Goal: Transaction & Acquisition: Download file/media

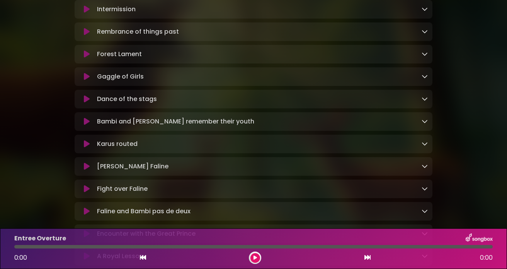
scroll to position [760, 0]
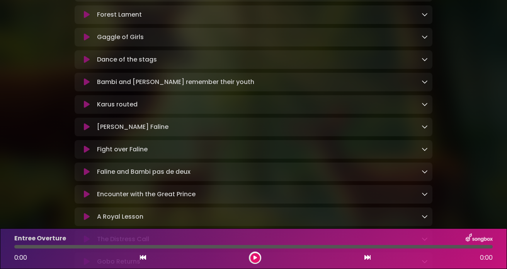
click at [425, 17] on icon at bounding box center [425, 14] width 6 height 6
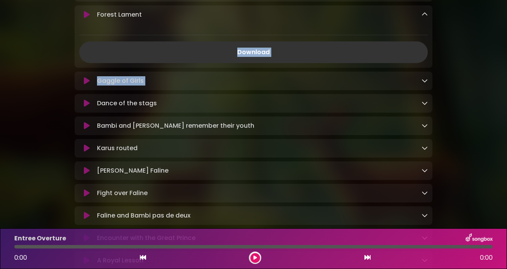
drag, startPoint x: 497, startPoint y: 82, endPoint x: 495, endPoint y: 29, distance: 52.6
click at [423, 15] on icon at bounding box center [425, 14] width 6 height 6
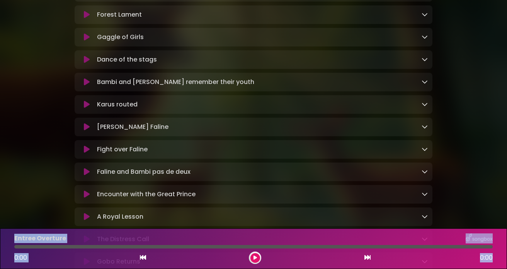
drag, startPoint x: 505, startPoint y: 262, endPoint x: 508, endPoint y: 257, distance: 6.2
click at [507, 257] on html "× Bambi - A Life in the Forest [PERSON_NAME] Copyright Notice ×" at bounding box center [253, 134] width 507 height 269
click at [250, 17] on div "Forest Lament Loading Track..." at bounding box center [261, 14] width 334 height 9
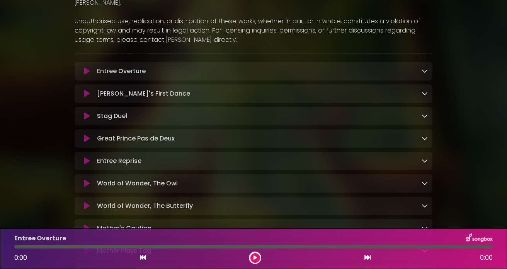
scroll to position [157, 0]
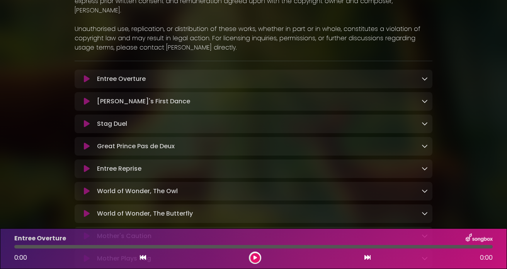
click at [380, 74] on div "Entree Overture Loading Track..." at bounding box center [261, 78] width 334 height 9
click at [423, 75] on icon at bounding box center [425, 78] width 6 height 6
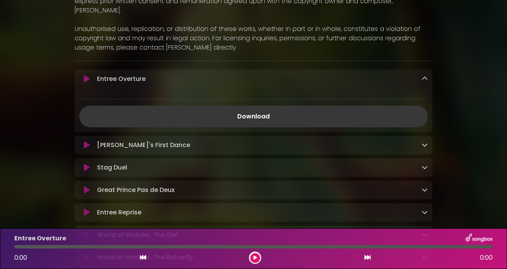
click at [291, 111] on link "Download" at bounding box center [253, 117] width 349 height 22
click at [424, 75] on icon at bounding box center [425, 78] width 6 height 6
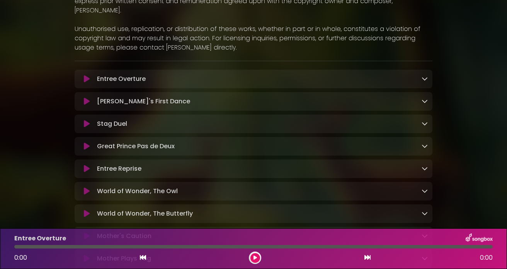
click at [424, 98] on icon at bounding box center [425, 101] width 6 height 6
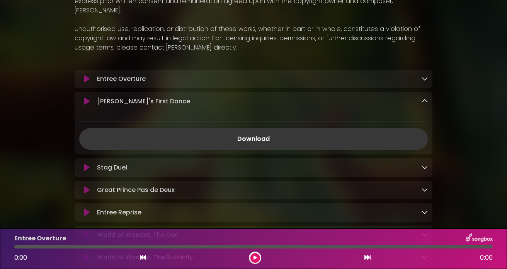
click at [262, 129] on link "Download" at bounding box center [253, 139] width 349 height 22
click at [425, 98] on icon at bounding box center [425, 101] width 6 height 6
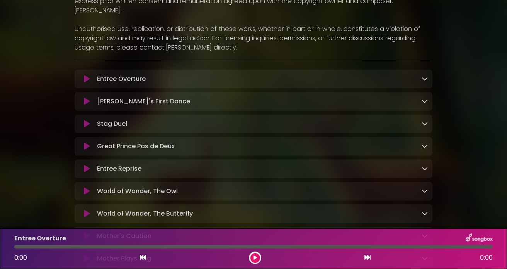
click at [386, 119] on div "Stag Duel Loading Track..." at bounding box center [261, 123] width 334 height 9
click at [424, 120] on icon at bounding box center [425, 123] width 6 height 6
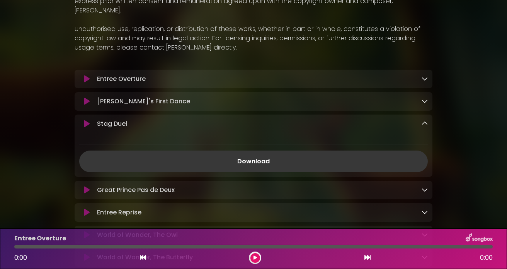
click at [255, 152] on link "Download" at bounding box center [253, 161] width 349 height 22
click at [409, 153] on link "Download" at bounding box center [253, 161] width 349 height 22
click at [429, 151] on div "Download" at bounding box center [254, 155] width 358 height 34
click at [387, 185] on div "Great Prince Pas de Deux Loading Track..." at bounding box center [261, 189] width 334 height 9
click at [428, 165] on div "Stag Duel Loading Track... Name" at bounding box center [254, 145] width 358 height 62
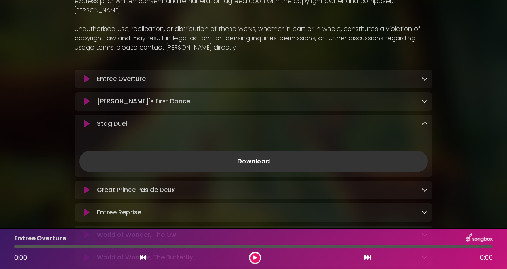
click at [389, 185] on div "Great Prince Pas de Deux Loading Track..." at bounding box center [261, 189] width 334 height 9
click at [423, 186] on icon at bounding box center [425, 189] width 6 height 6
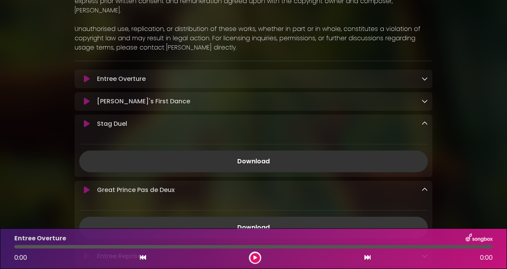
click at [357, 218] on link "Download" at bounding box center [253, 227] width 349 height 22
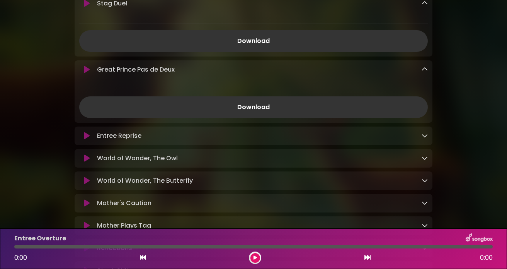
scroll to position [281, 0]
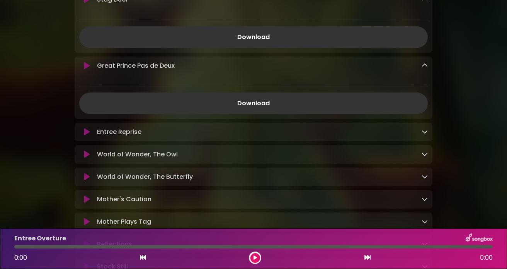
click at [413, 127] on div "Entree Reprise Loading Track..." at bounding box center [261, 131] width 334 height 9
click at [420, 127] on div "Entree Reprise Loading Track..." at bounding box center [261, 131] width 334 height 9
click at [425, 128] on icon at bounding box center [425, 131] width 6 height 6
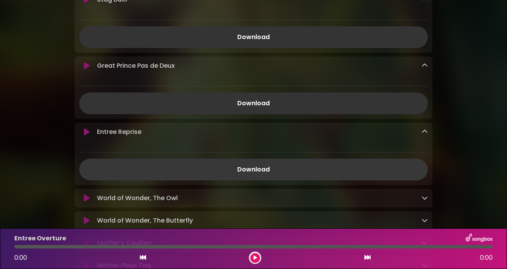
click at [354, 161] on link "Download" at bounding box center [253, 169] width 349 height 22
click at [425, 194] on icon at bounding box center [425, 197] width 6 height 6
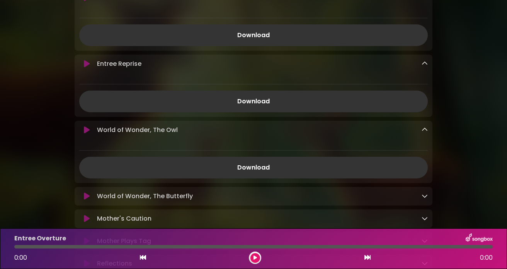
scroll to position [353, 0]
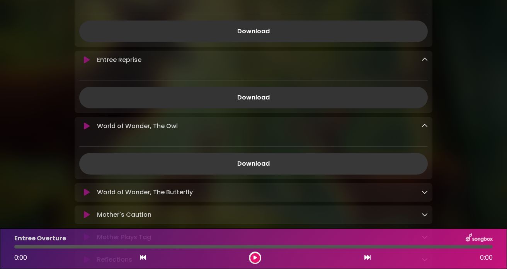
click at [387, 157] on link "Download" at bounding box center [253, 164] width 349 height 22
click at [424, 189] on icon at bounding box center [425, 192] width 6 height 6
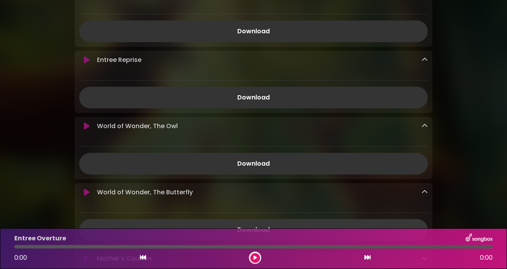
click at [383, 219] on link "Download" at bounding box center [253, 230] width 349 height 22
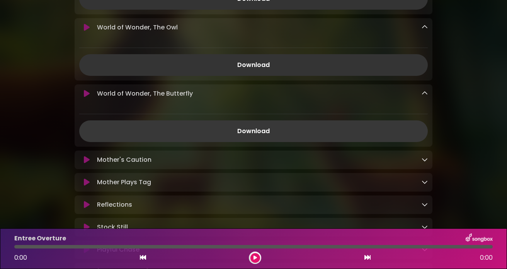
scroll to position [453, 0]
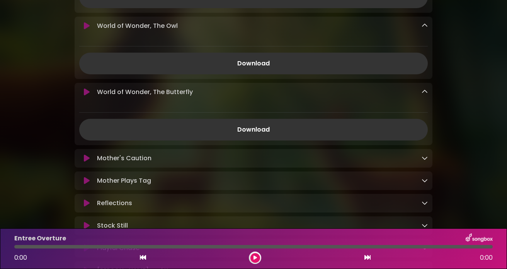
click at [425, 155] on icon at bounding box center [425, 158] width 6 height 6
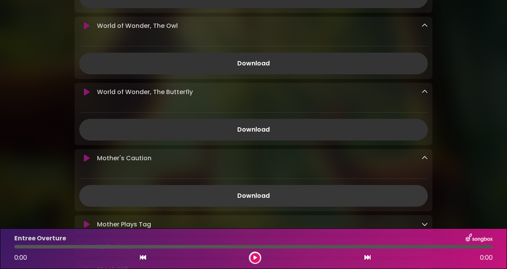
click at [359, 192] on link "Download" at bounding box center [253, 196] width 349 height 22
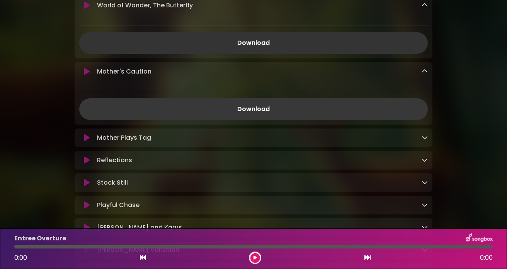
scroll to position [540, 0]
click at [422, 135] on link at bounding box center [425, 137] width 6 height 9
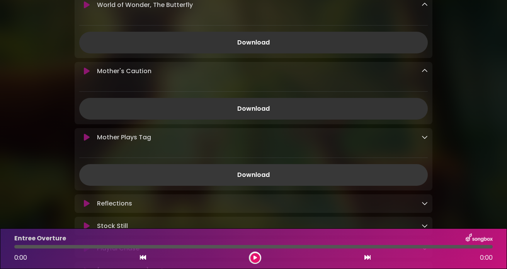
click at [363, 167] on link "Download" at bounding box center [253, 175] width 349 height 22
click at [424, 200] on icon at bounding box center [425, 203] width 6 height 6
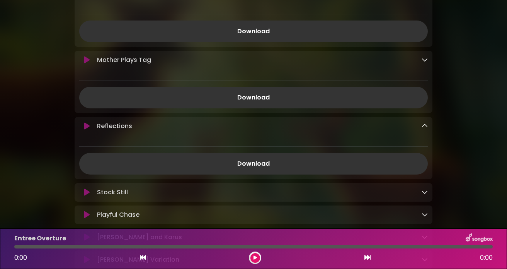
scroll to position [635, 0]
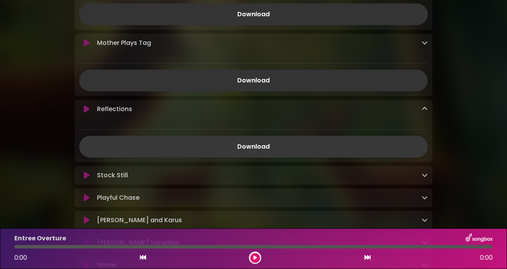
click at [387, 140] on link "Download" at bounding box center [253, 147] width 349 height 22
click at [424, 172] on icon at bounding box center [425, 175] width 6 height 6
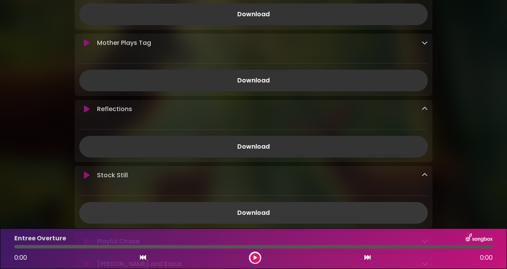
click at [395, 203] on link "Download" at bounding box center [253, 213] width 349 height 22
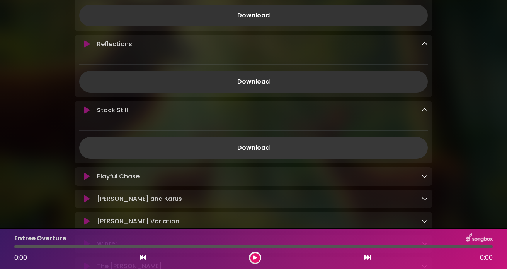
scroll to position [721, 0]
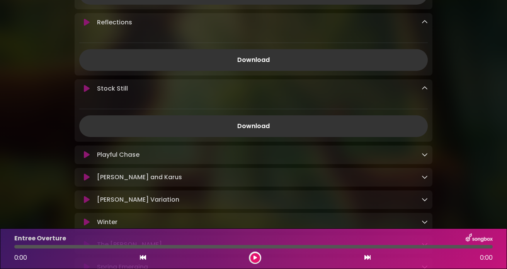
click at [426, 151] on icon at bounding box center [425, 154] width 6 height 6
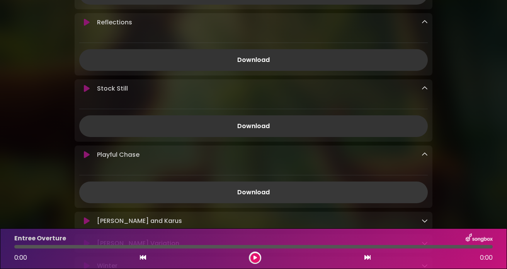
click at [375, 189] on link "Download" at bounding box center [253, 192] width 349 height 22
click at [374, 189] on link "Download" at bounding box center [253, 192] width 349 height 22
click at [235, 211] on div "[PERSON_NAME] and Karus Loading Track..." at bounding box center [254, 220] width 358 height 19
click at [336, 191] on link "Download" at bounding box center [253, 192] width 349 height 22
click at [325, 189] on link "Download" at bounding box center [253, 192] width 349 height 22
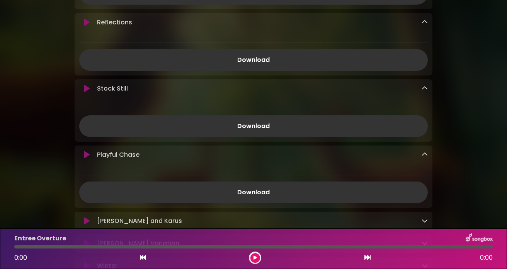
click at [473, 121] on div "Bambi - A Life in the Forest [PERSON_NAME]" at bounding box center [253, 124] width 441 height 1672
click at [424, 218] on icon at bounding box center [425, 220] width 6 height 6
click at [425, 217] on icon at bounding box center [425, 220] width 6 height 6
click at [480, 203] on div "Bambi - A Life in the Forest [PERSON_NAME] ×" at bounding box center [253, 146] width 507 height 1716
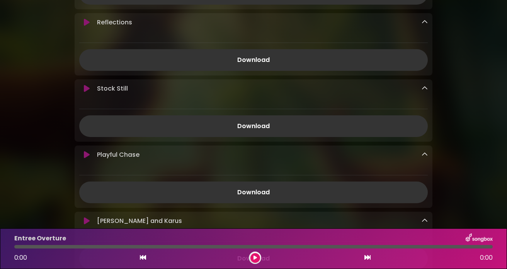
drag, startPoint x: 474, startPoint y: 159, endPoint x: 473, endPoint y: 106, distance: 53.3
click at [473, 106] on div "Bambi - A Life in the Forest [PERSON_NAME] ×" at bounding box center [253, 146] width 507 height 1716
